Goal: Task Accomplishment & Management: Manage account settings

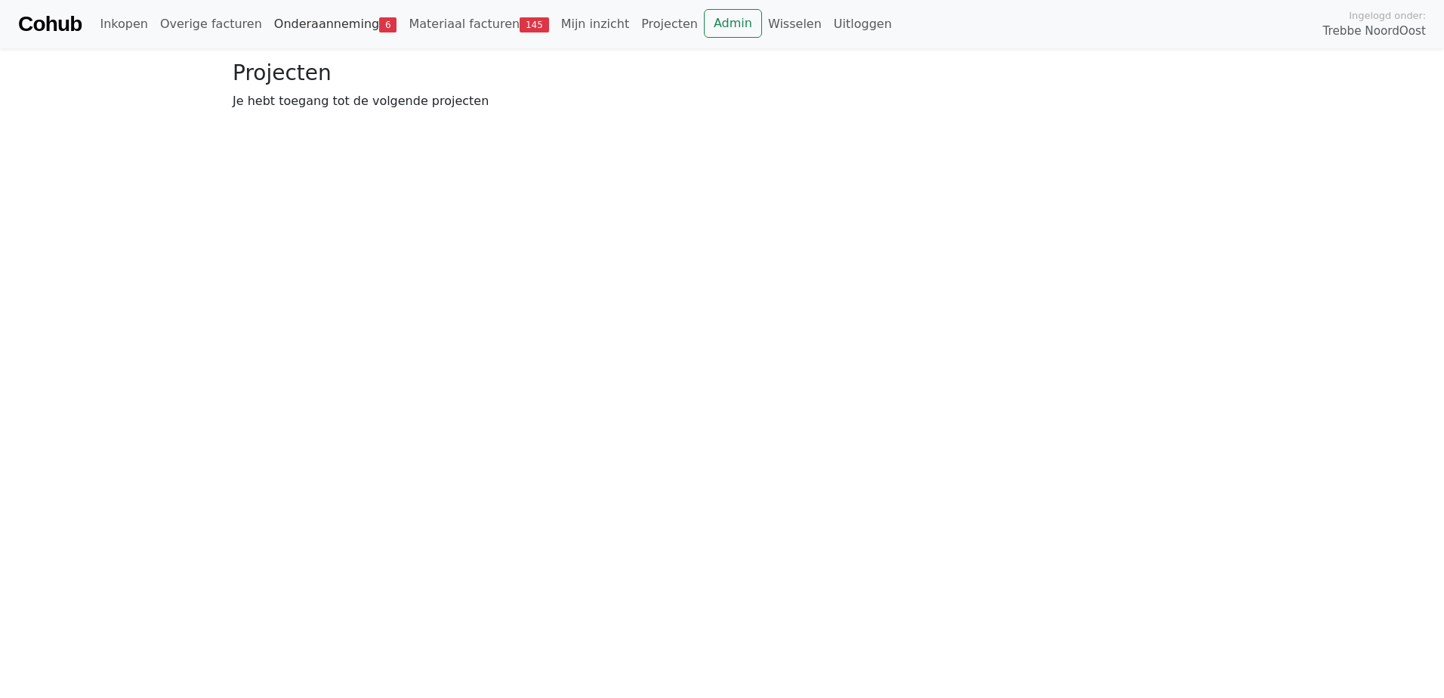
click at [268, 23] on link "Onderaanneming 6" at bounding box center [335, 24] width 135 height 30
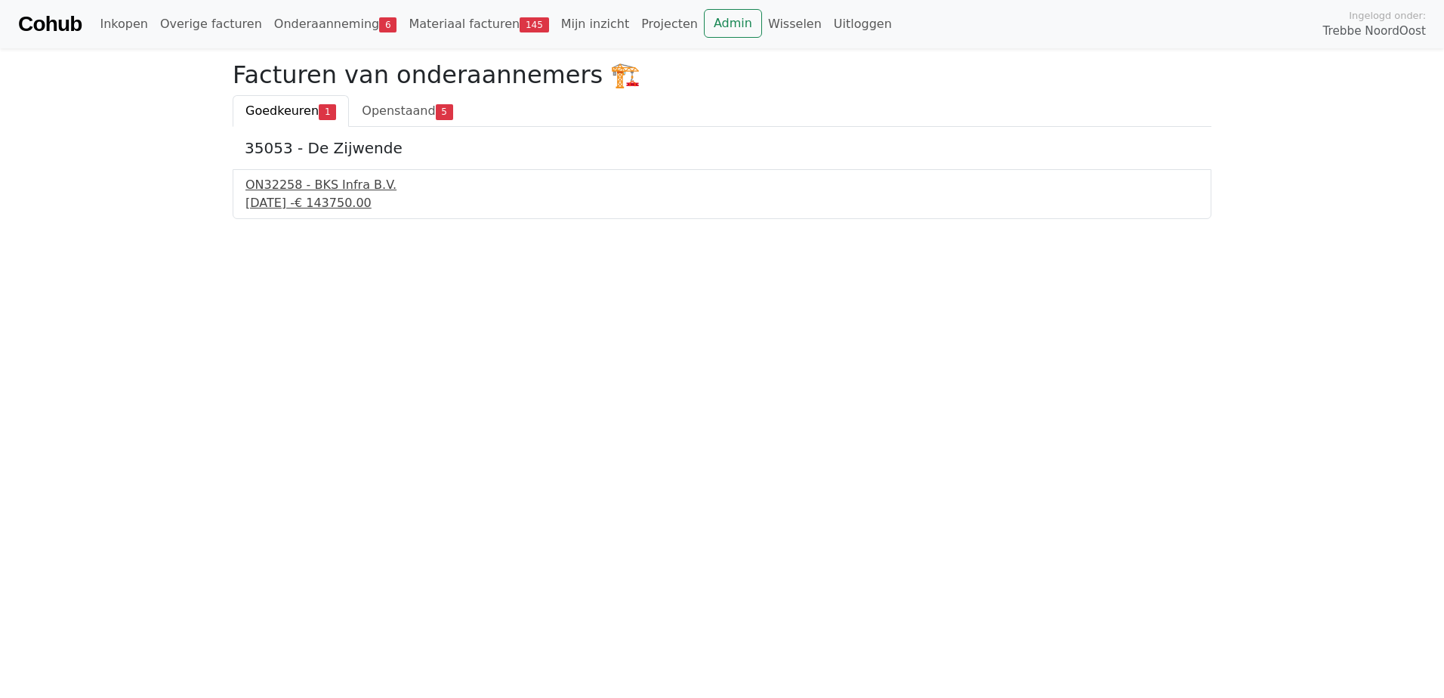
click at [288, 191] on div "ON32258 - BKS Infra B.V." at bounding box center [721, 185] width 953 height 18
click at [365, 108] on span "Openstaand" at bounding box center [398, 110] width 73 height 14
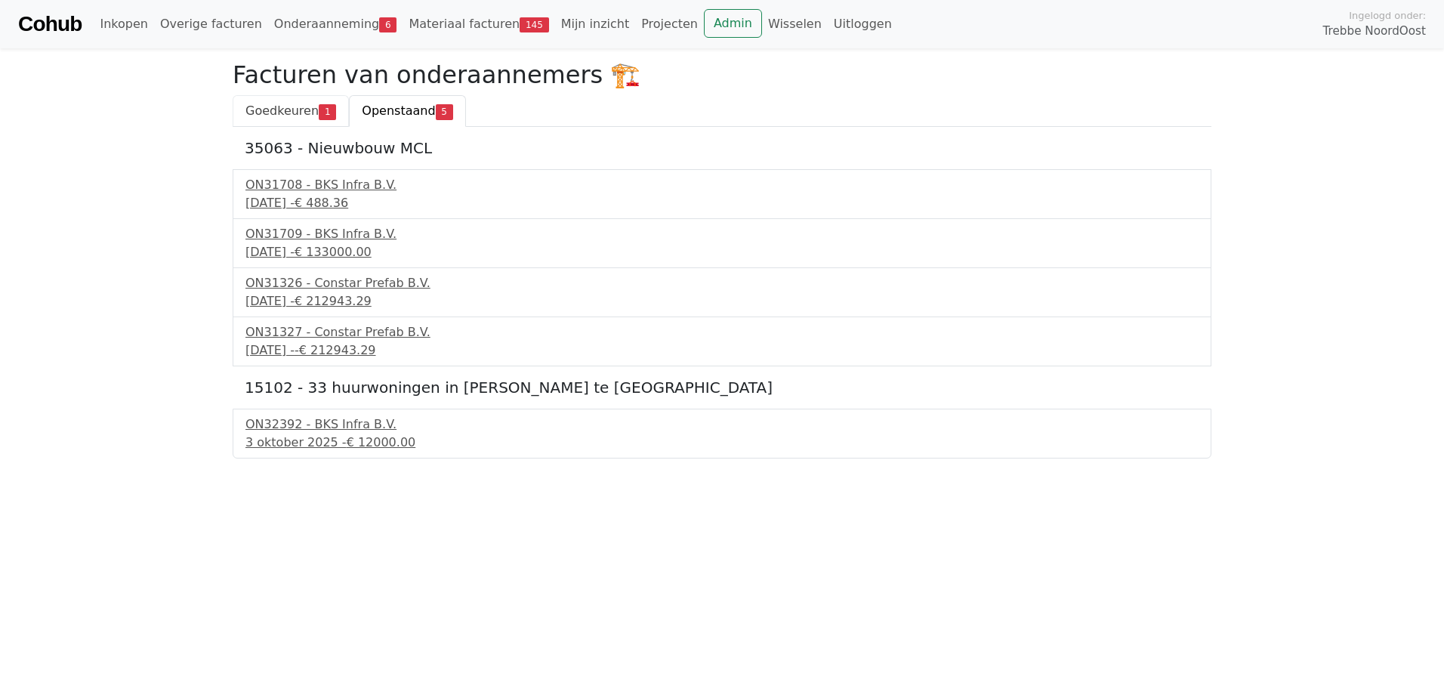
click at [254, 112] on span "Goedkeuren" at bounding box center [281, 110] width 73 height 14
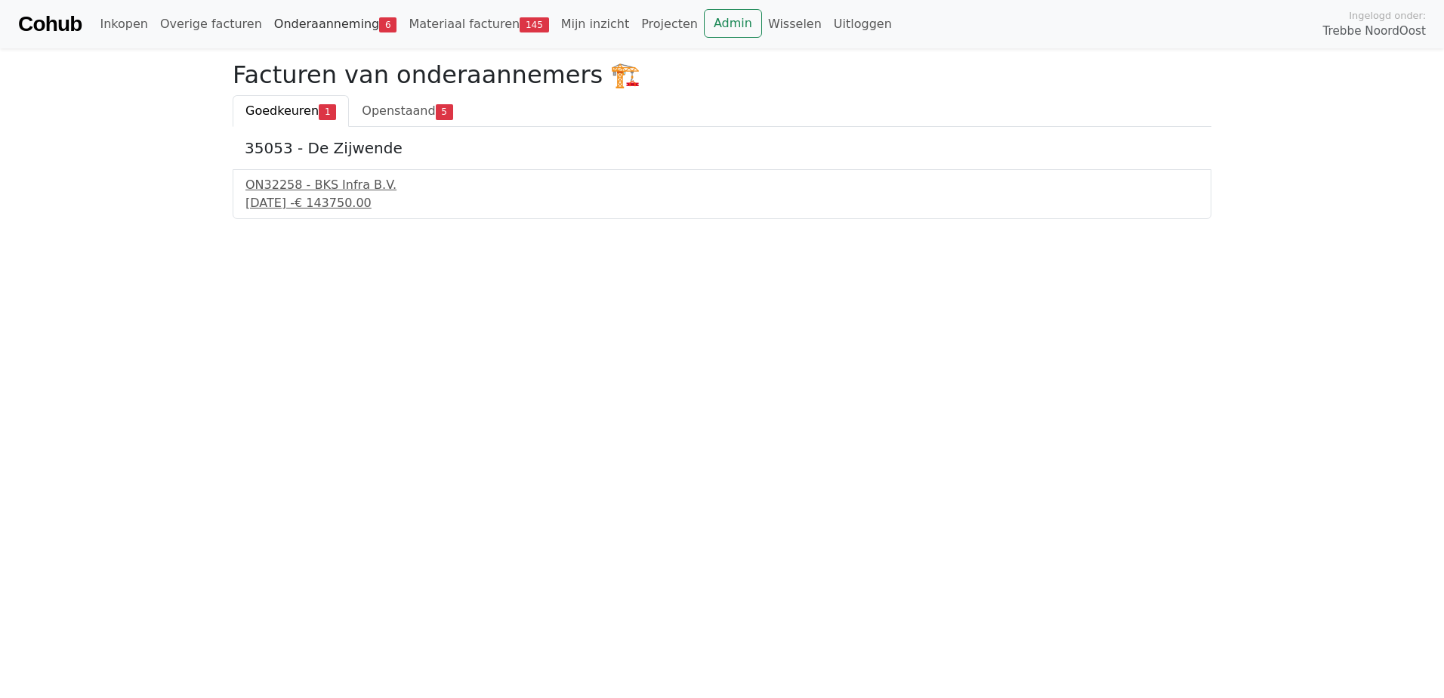
click at [310, 22] on link "Onderaanneming 6" at bounding box center [335, 24] width 135 height 30
click at [316, 20] on link "Onderaanneming 6" at bounding box center [335, 24] width 135 height 30
click at [704, 26] on link "Admin" at bounding box center [733, 23] width 58 height 29
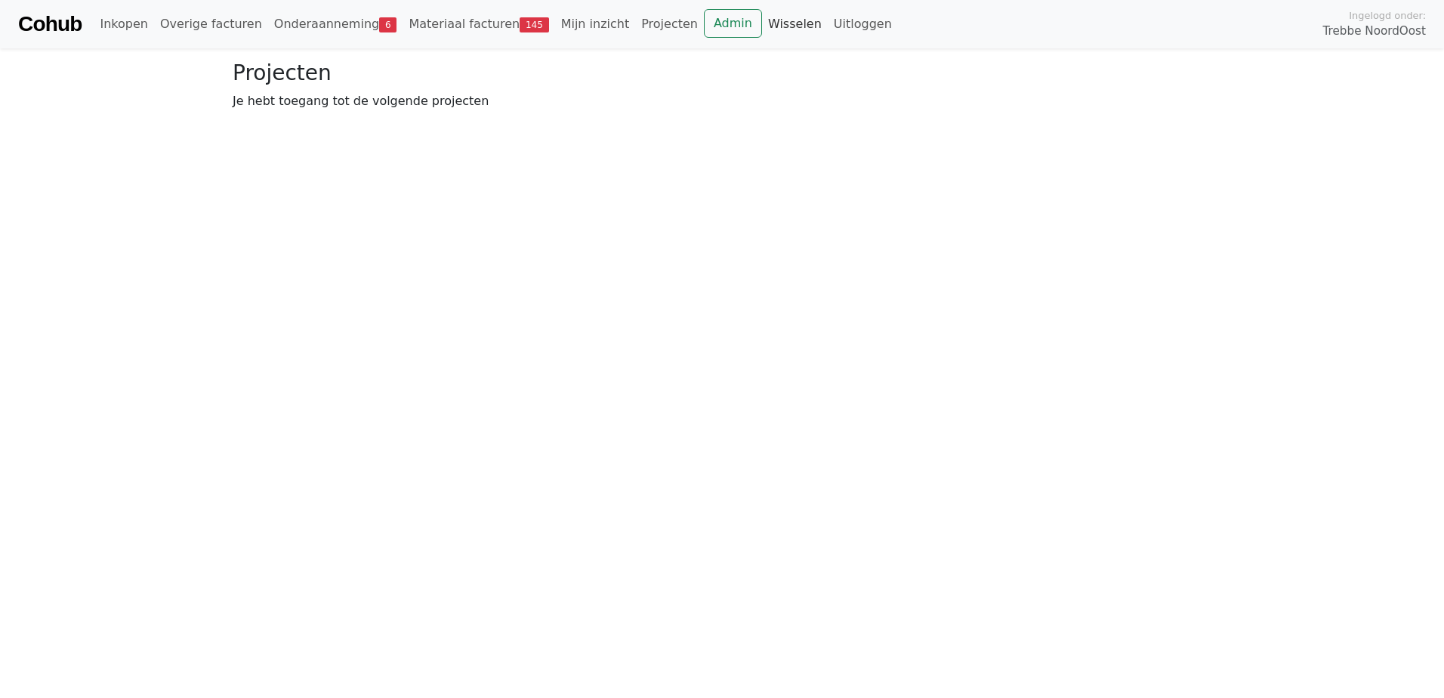
click at [762, 27] on link "Wisselen" at bounding box center [795, 24] width 66 height 30
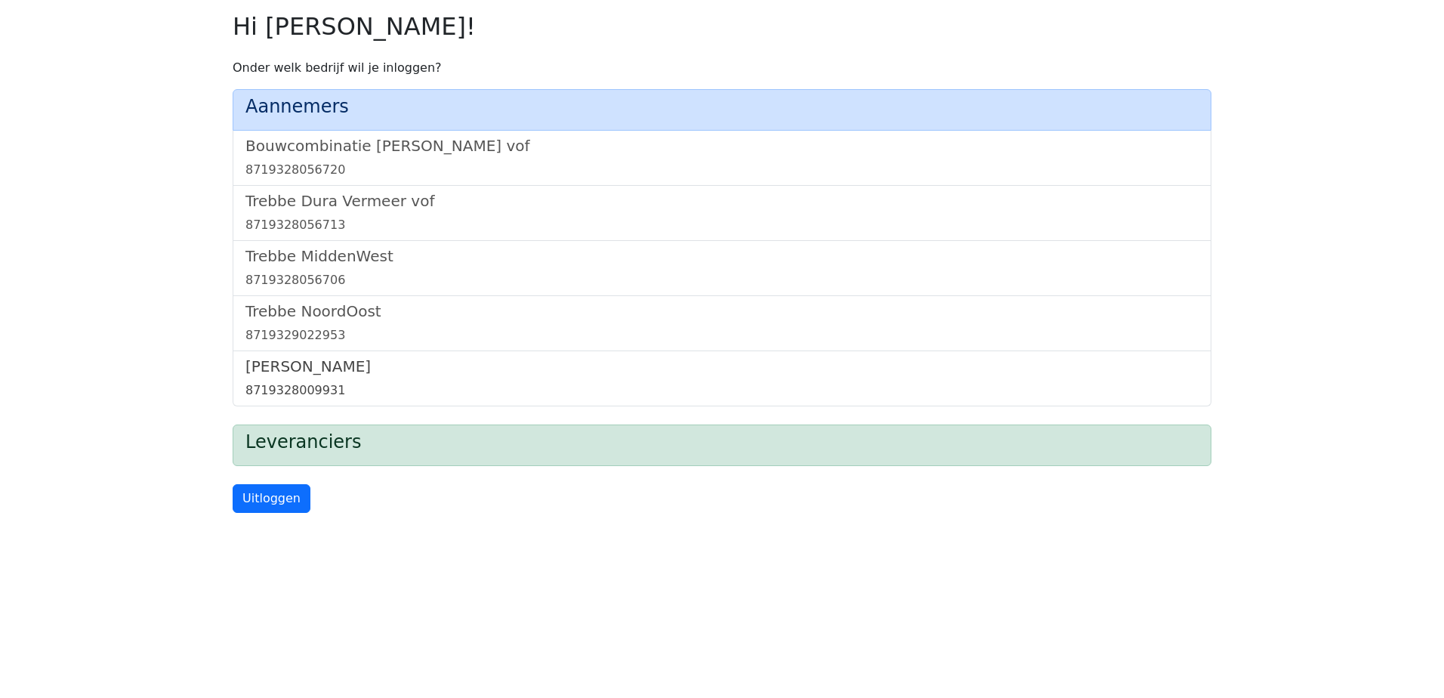
click at [315, 366] on h5 "[PERSON_NAME]" at bounding box center [721, 366] width 953 height 18
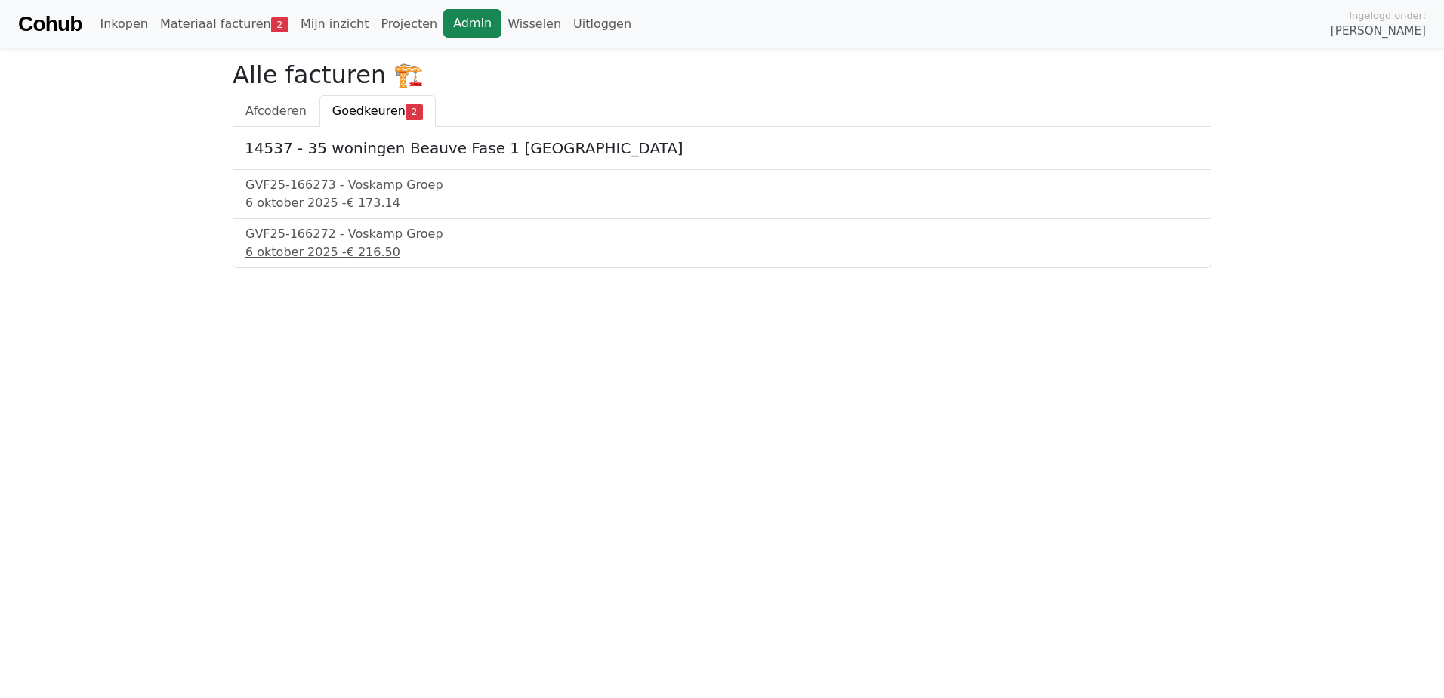
click at [443, 25] on link "Admin" at bounding box center [472, 23] width 58 height 29
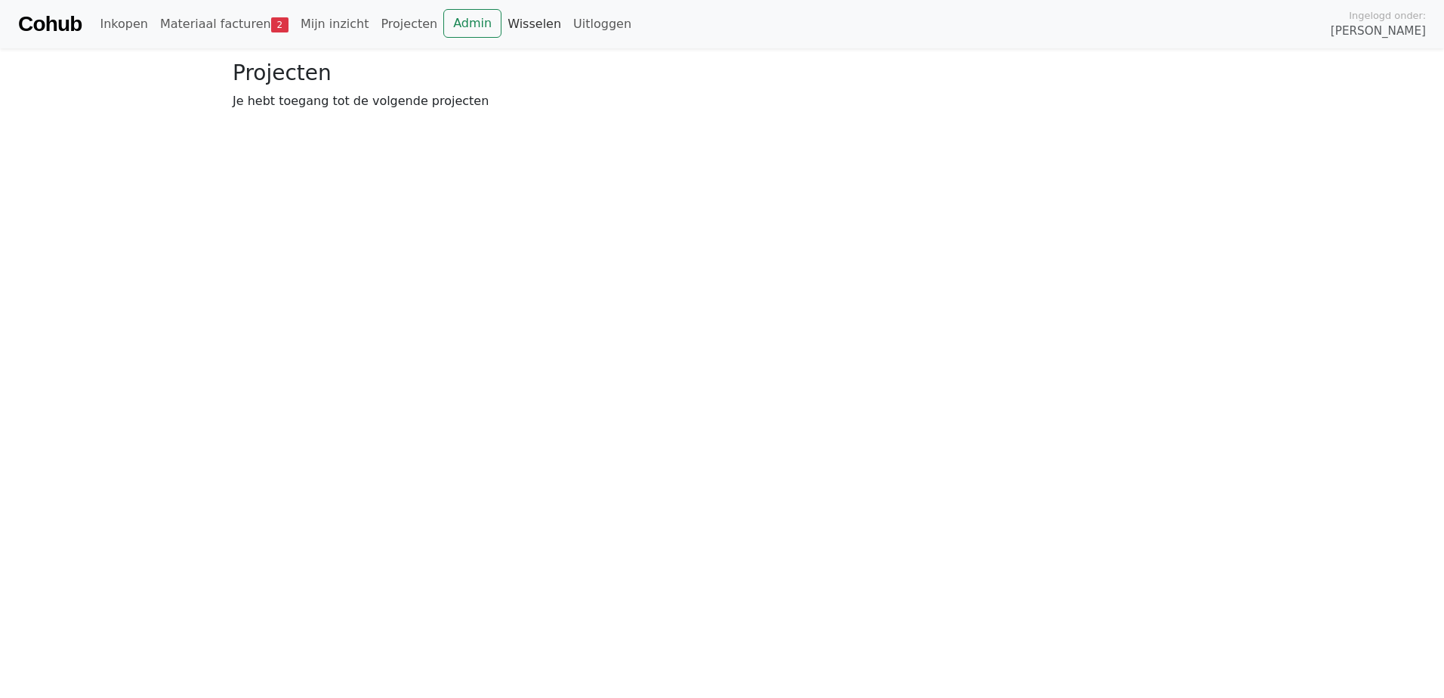
click at [501, 19] on link "Wisselen" at bounding box center [534, 24] width 66 height 30
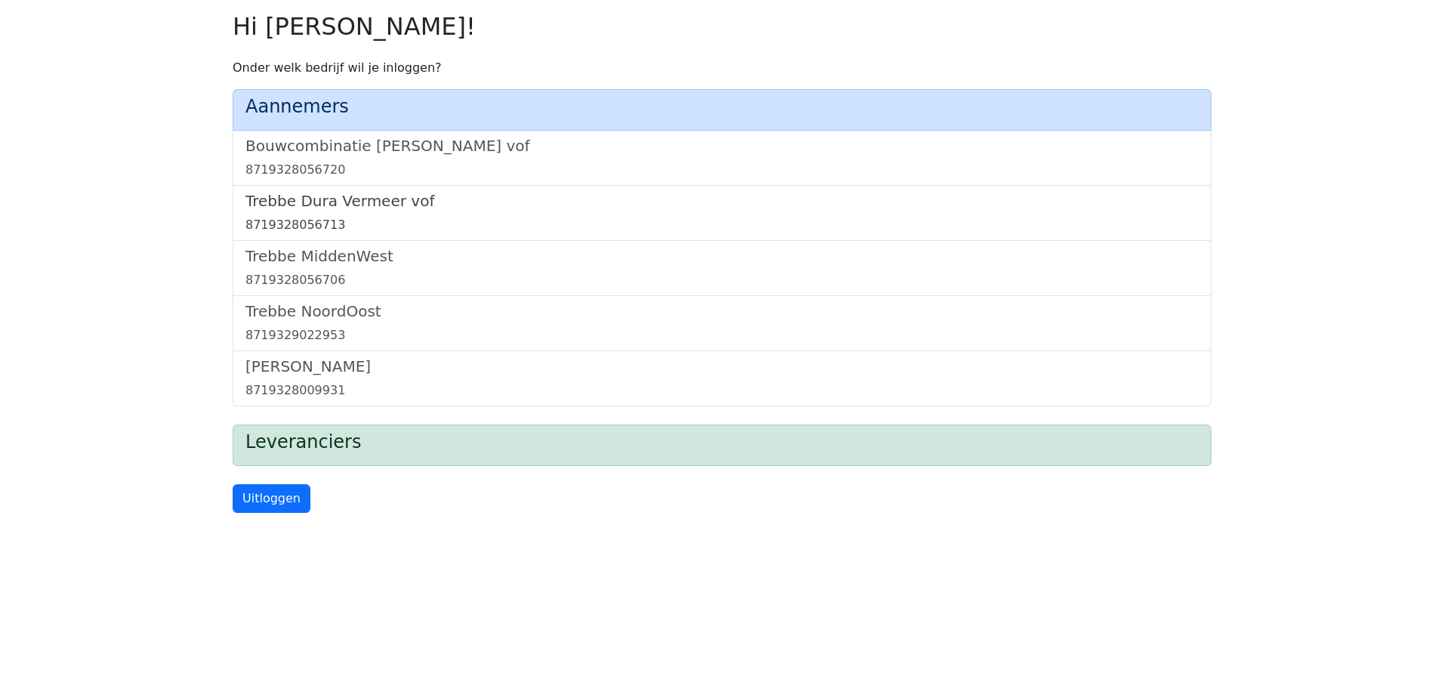
click at [356, 210] on h5 "Trebbe Dura Vermeer vof" at bounding box center [721, 201] width 953 height 18
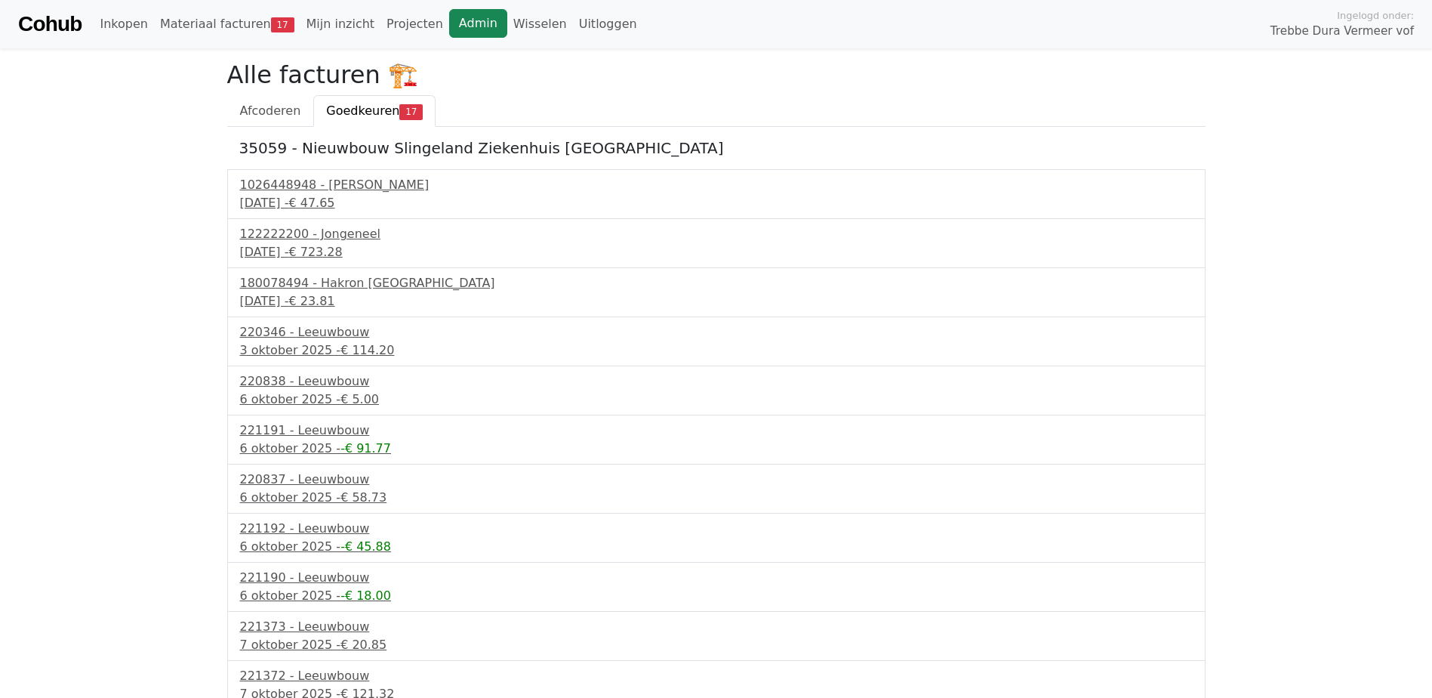
click at [449, 32] on link "Admin" at bounding box center [478, 23] width 58 height 29
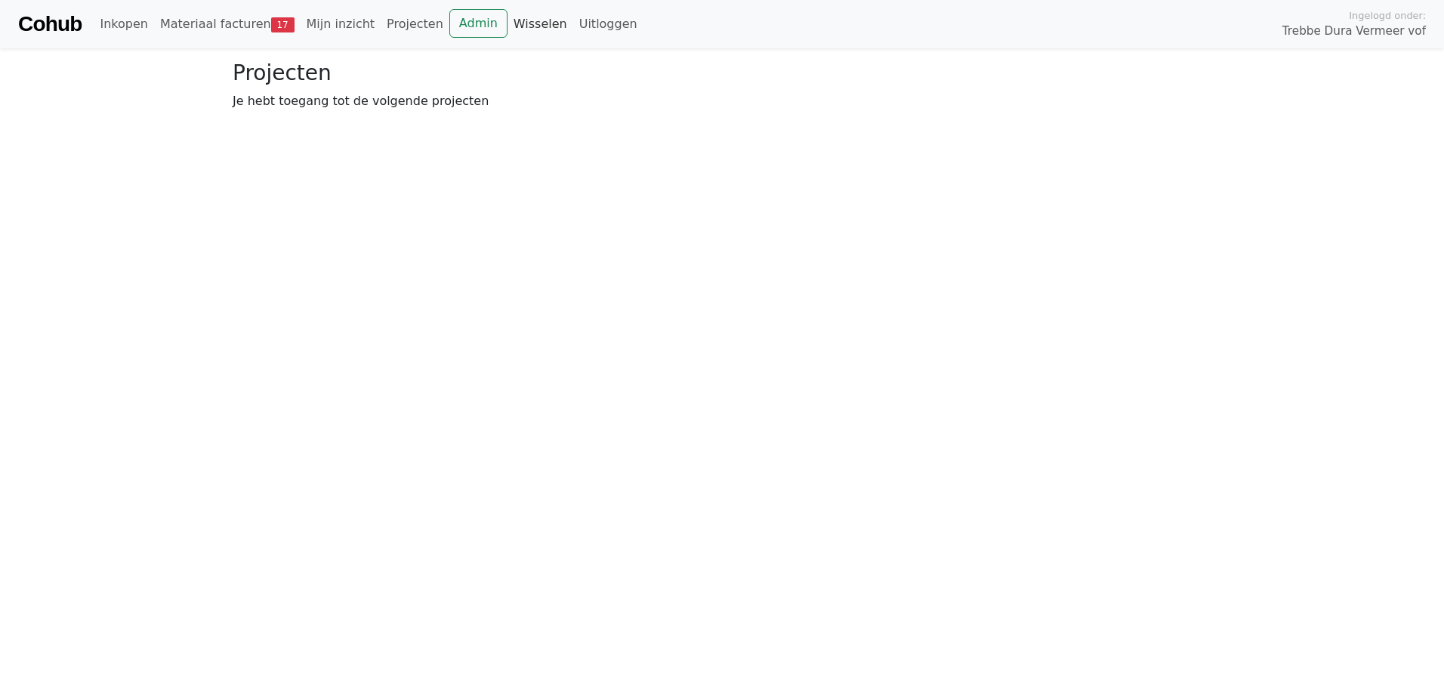
click at [507, 23] on link "Wisselen" at bounding box center [540, 24] width 66 height 30
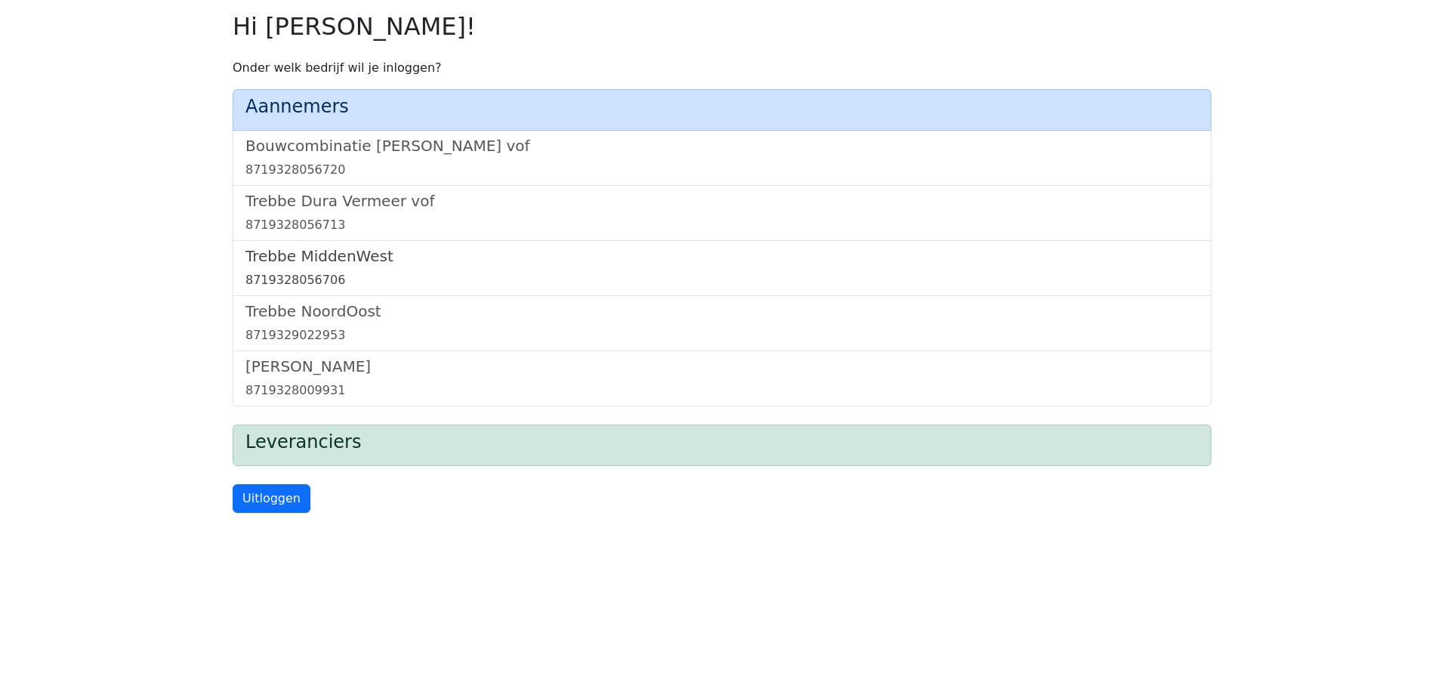
click at [326, 268] on link "Trebbe MiddenWest 8719328056706" at bounding box center [721, 268] width 953 height 42
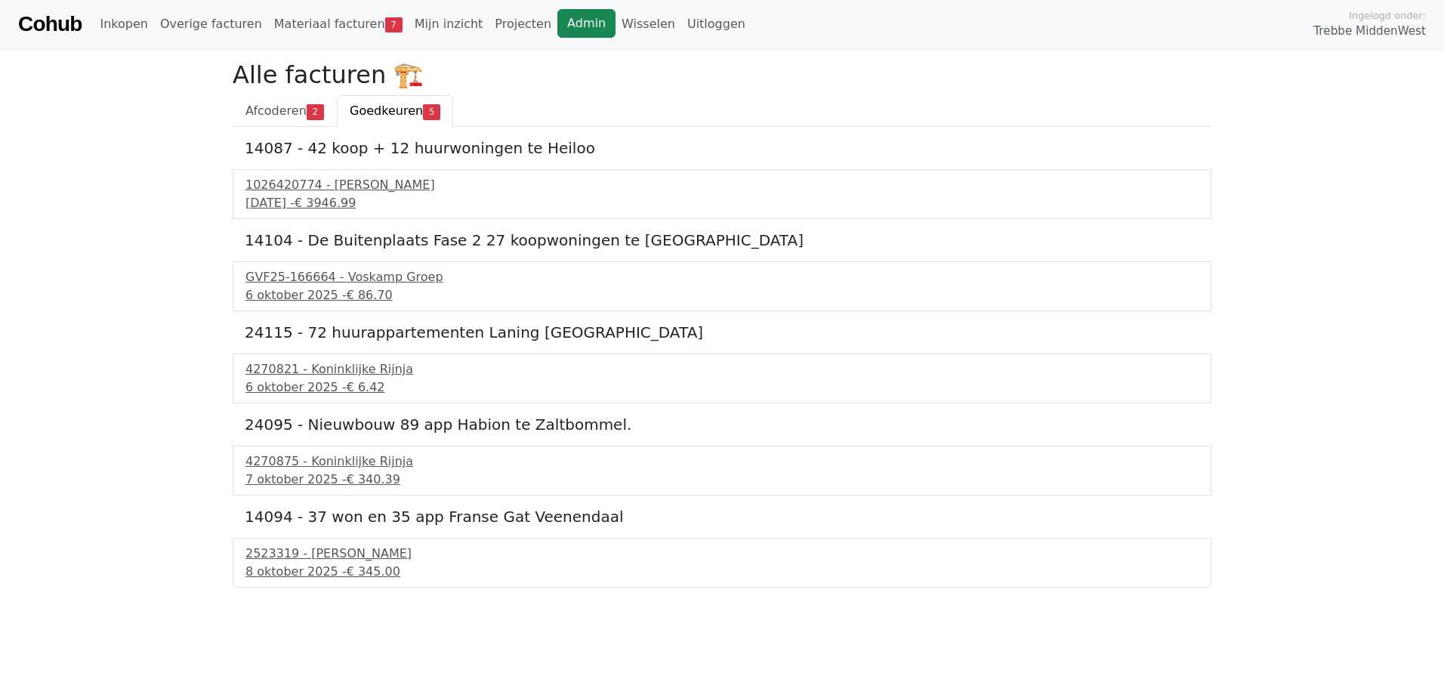
click at [557, 17] on link "Admin" at bounding box center [586, 23] width 58 height 29
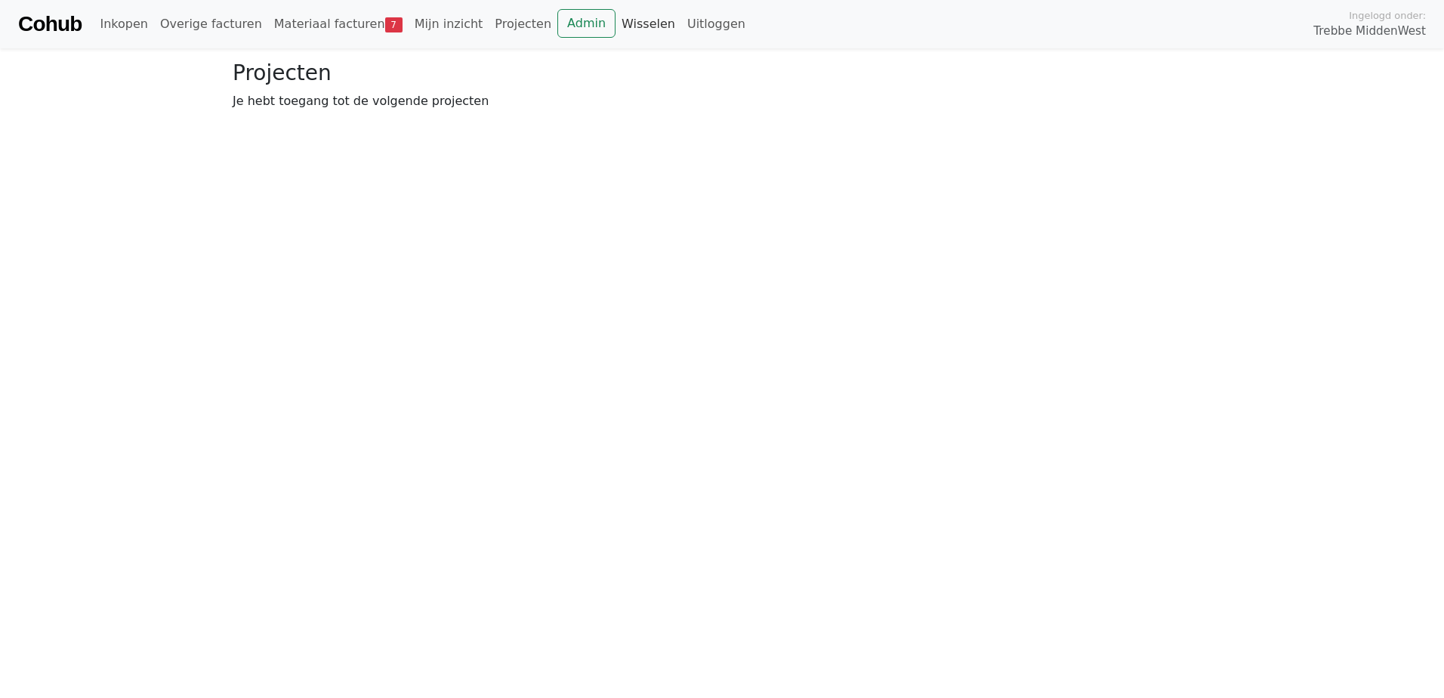
click at [615, 20] on link "Wisselen" at bounding box center [648, 24] width 66 height 30
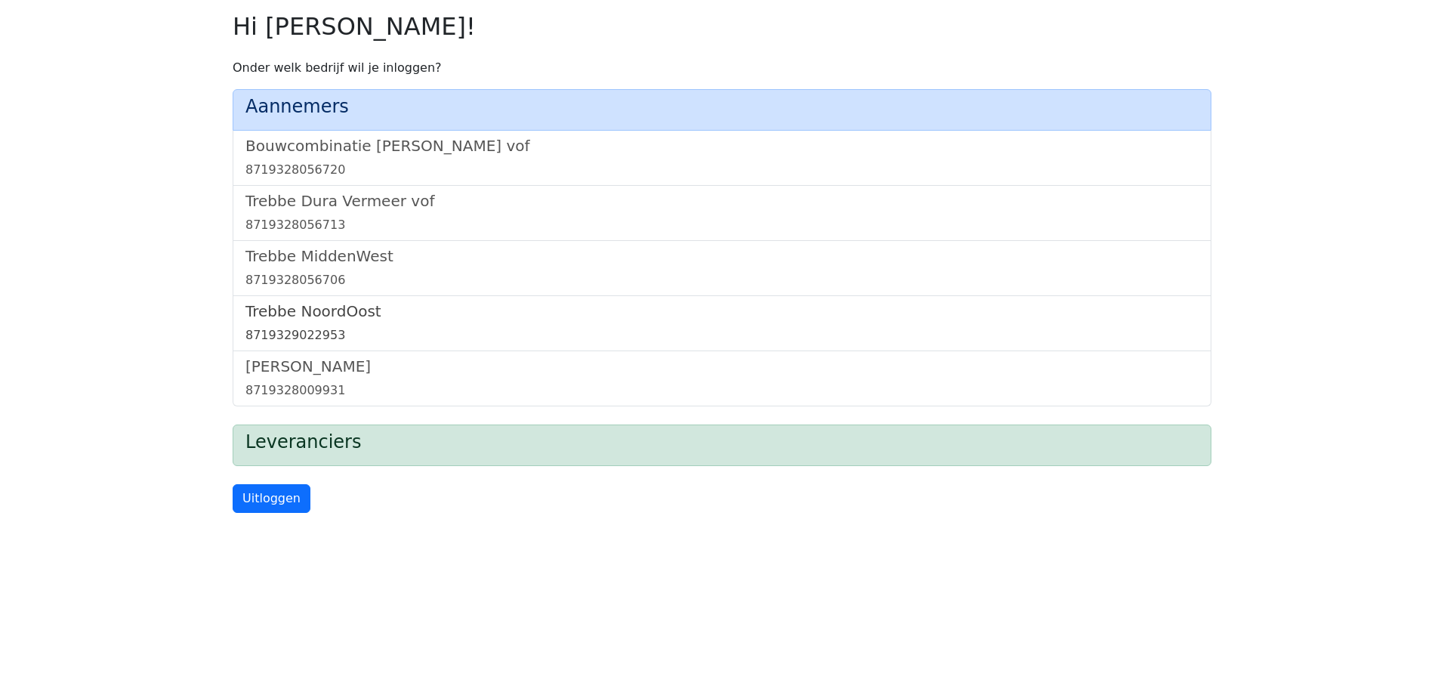
click at [301, 302] on h5 "Trebbe NoordOost" at bounding box center [721, 311] width 953 height 18
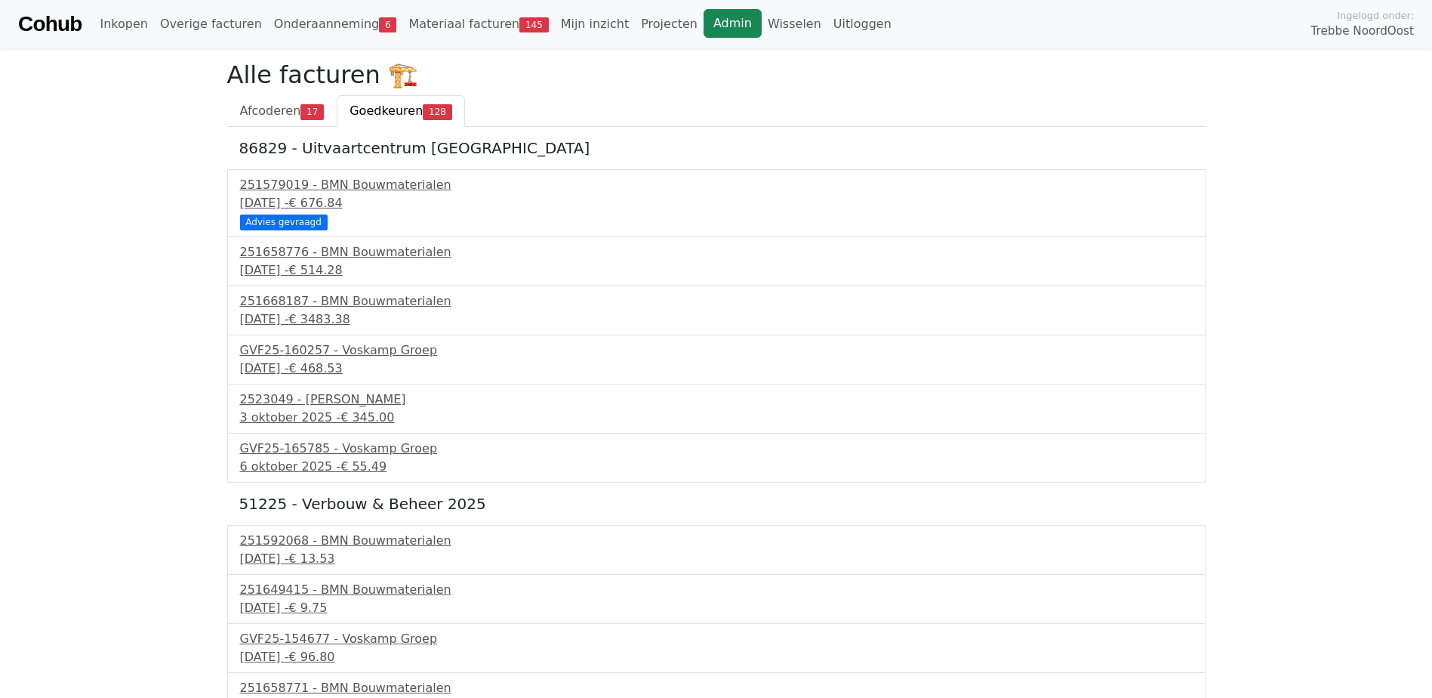
click at [704, 18] on link "Admin" at bounding box center [733, 23] width 58 height 29
